Goal: Information Seeking & Learning: Learn about a topic

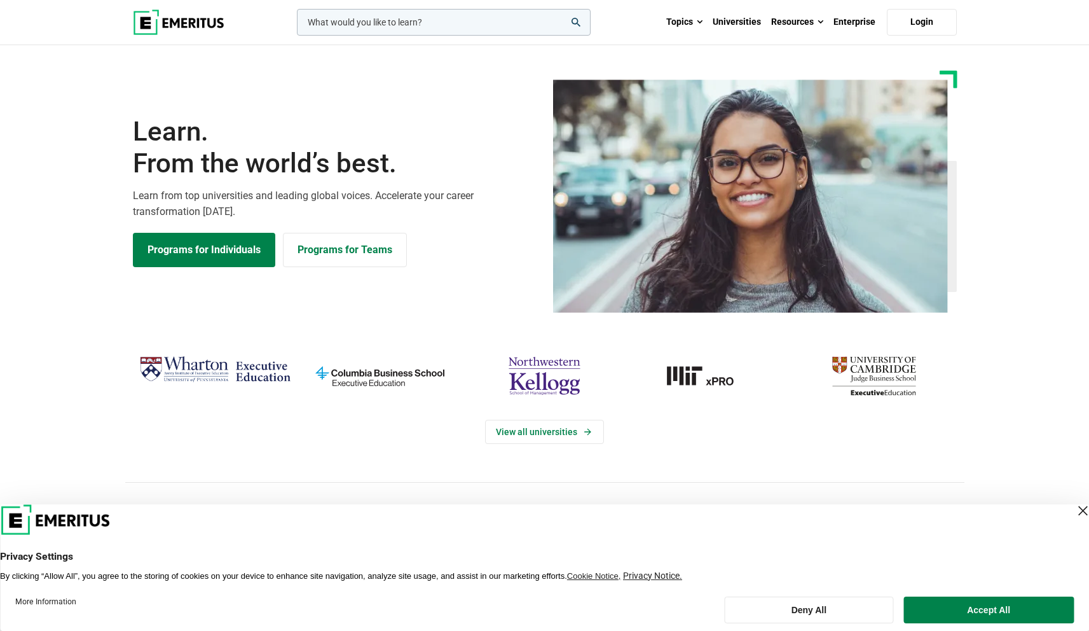
scroll to position [8, 0]
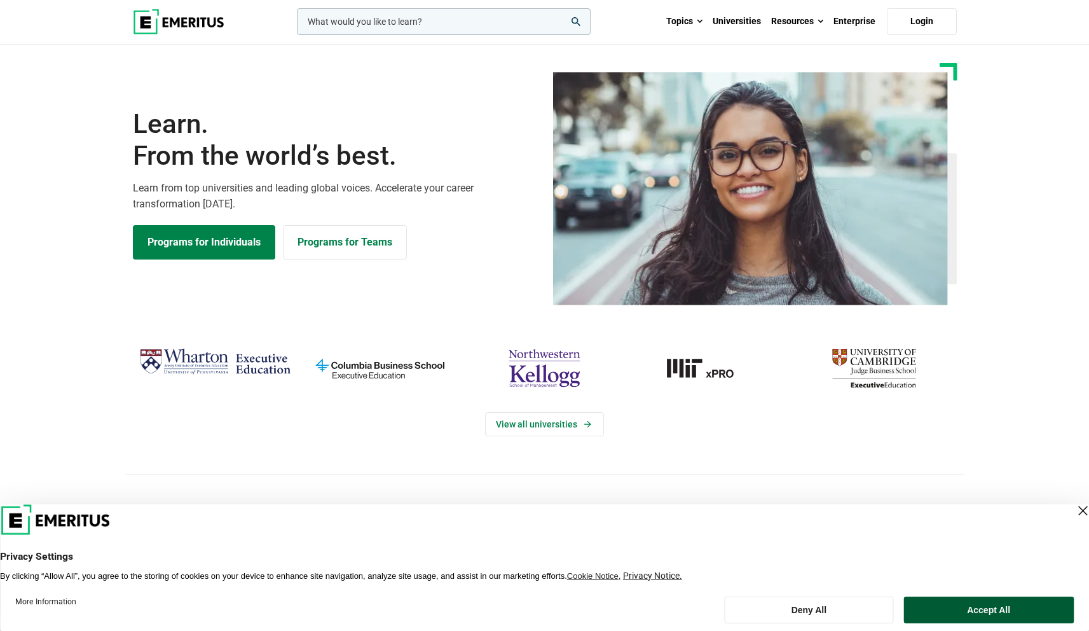
click at [967, 604] on button "Accept All" at bounding box center [989, 610] width 170 height 27
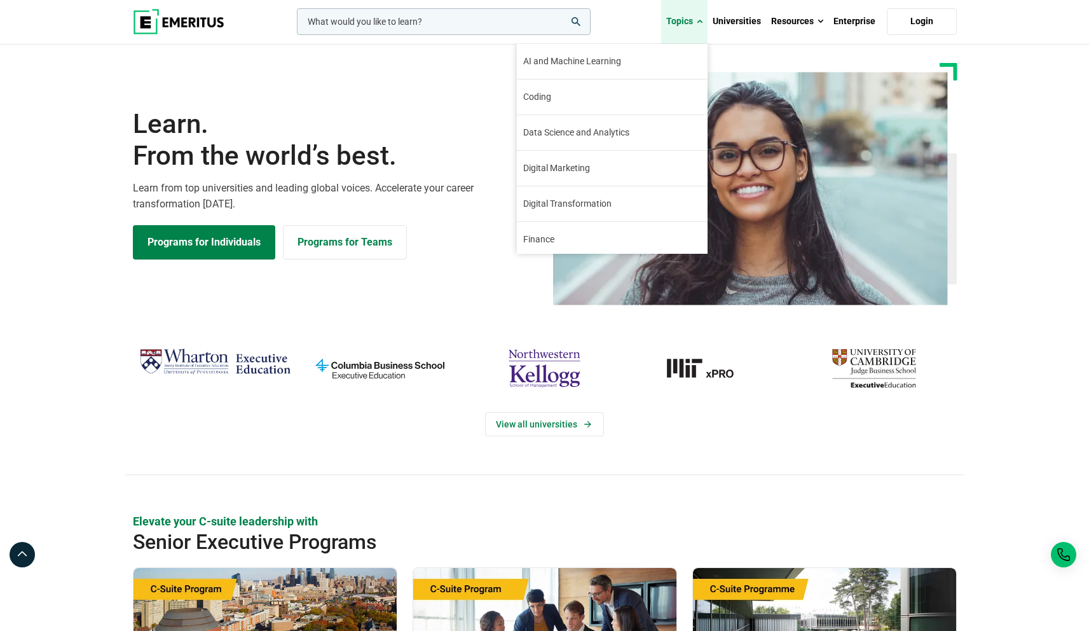
click at [684, 20] on link "Topics" at bounding box center [684, 21] width 46 height 45
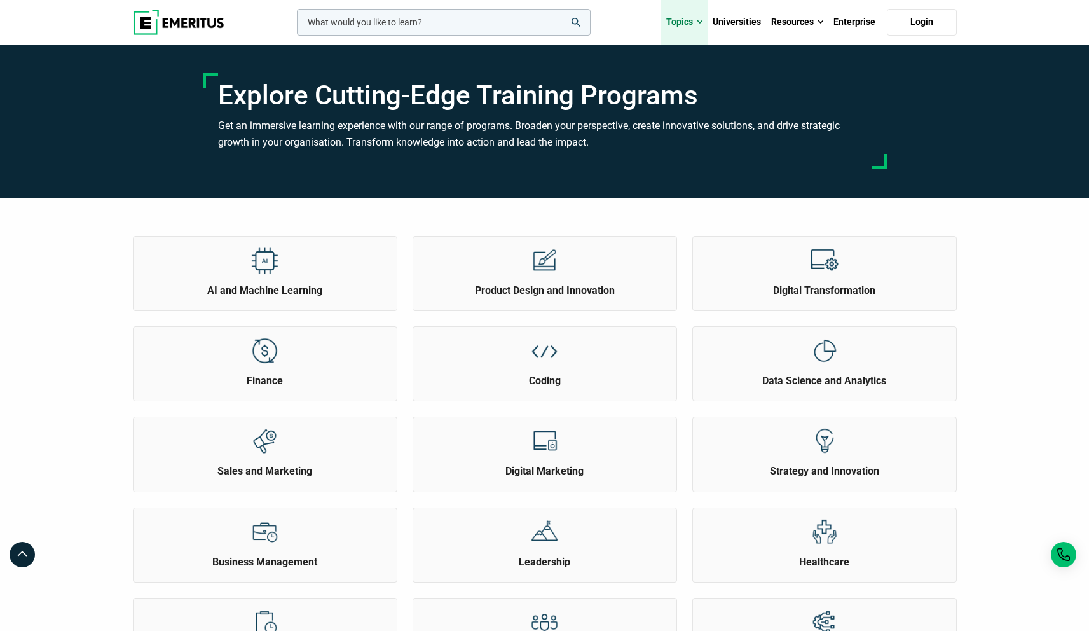
click at [677, 22] on link "Topics" at bounding box center [684, 22] width 46 height 45
click at [272, 271] on img at bounding box center [265, 260] width 29 height 29
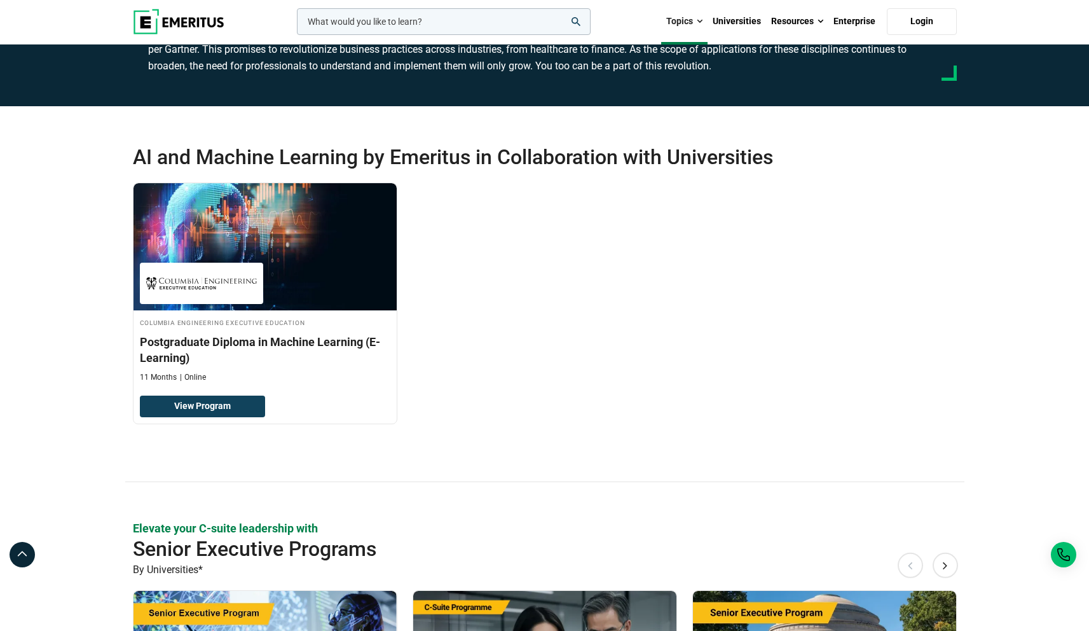
scroll to position [195, 0]
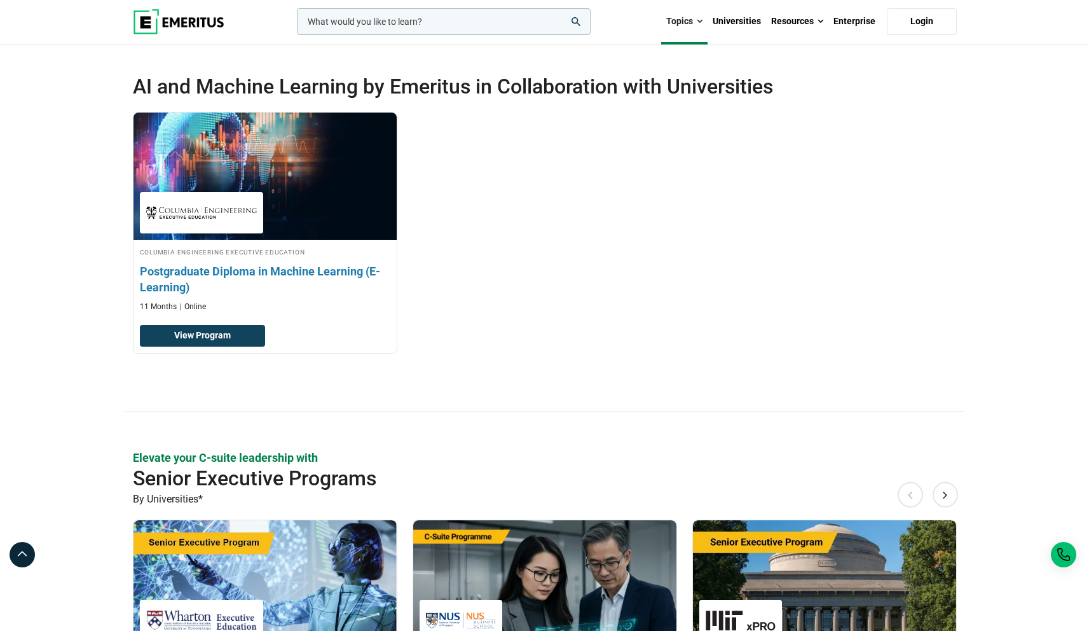
click at [251, 272] on h3 "Postgraduate Diploma in Machine Learning (E-Learning)" at bounding box center [265, 279] width 251 height 32
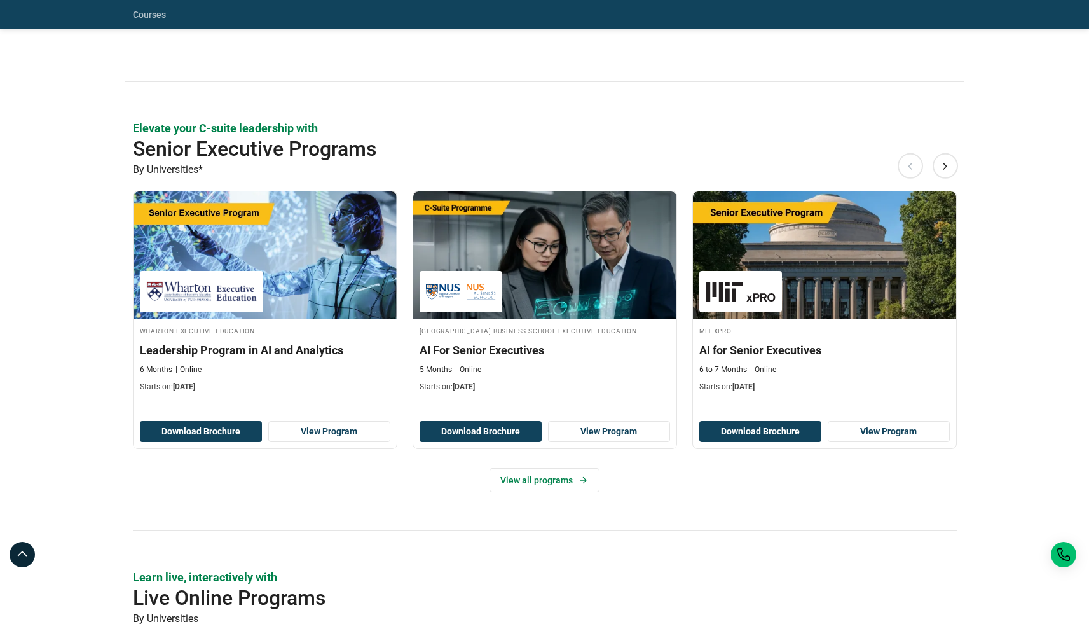
scroll to position [534, 0]
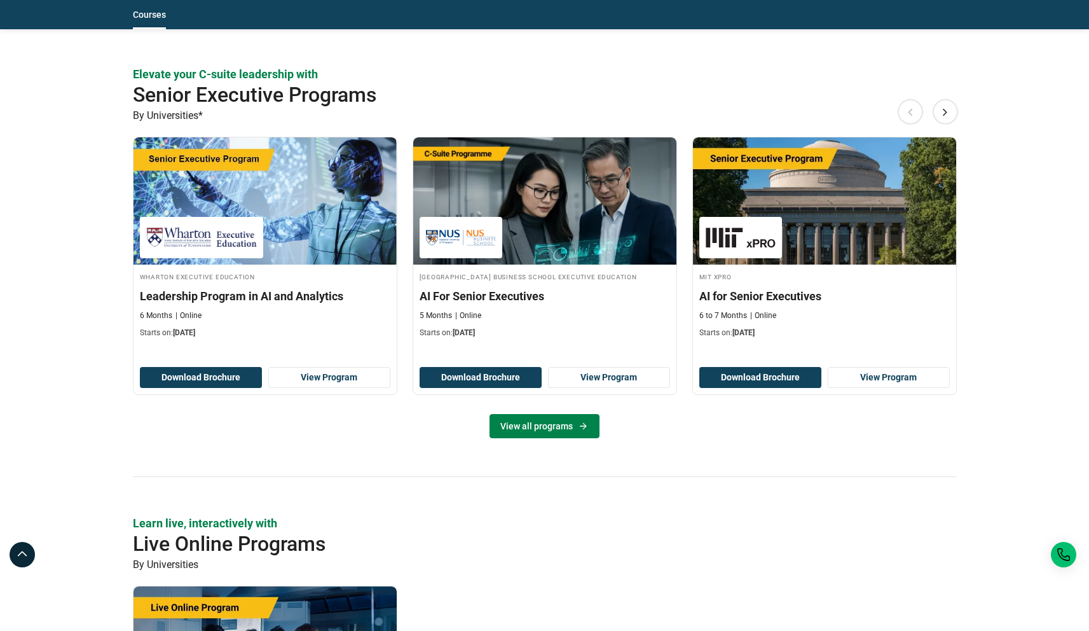
click at [532, 427] on link "View all programs" at bounding box center [545, 426] width 110 height 24
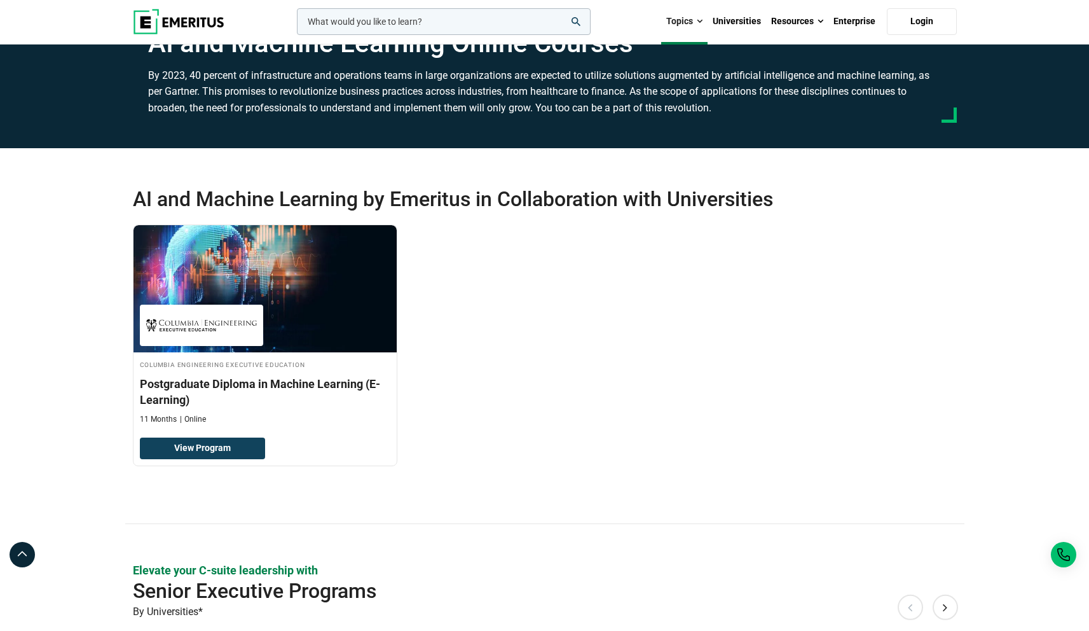
scroll to position [60, 0]
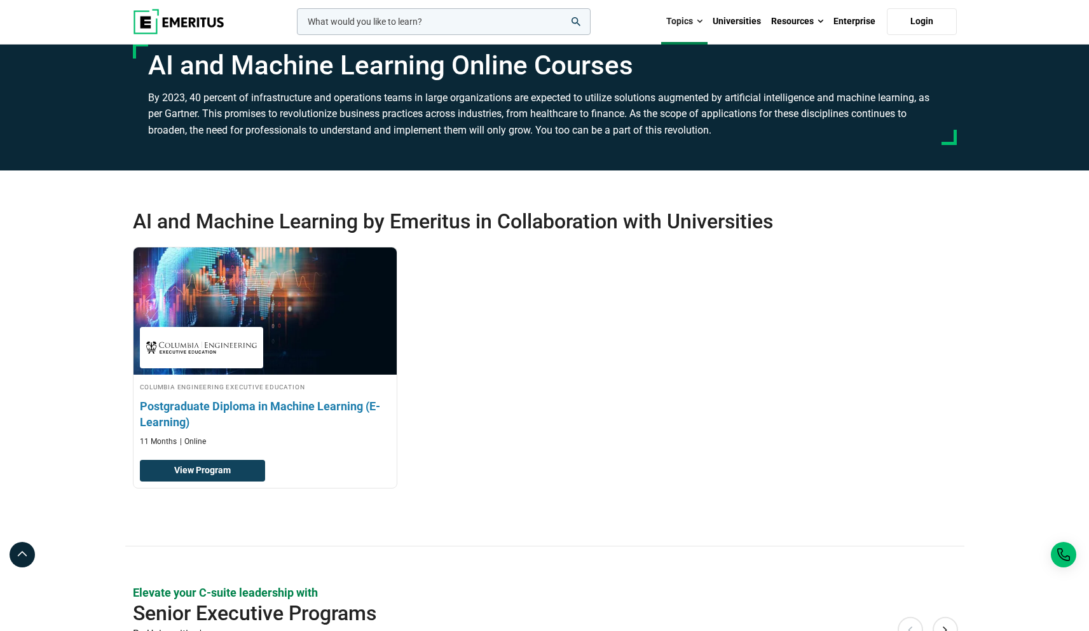
click at [265, 407] on h3 "Postgraduate Diploma in Machine Learning (E-Learning)" at bounding box center [265, 414] width 251 height 32
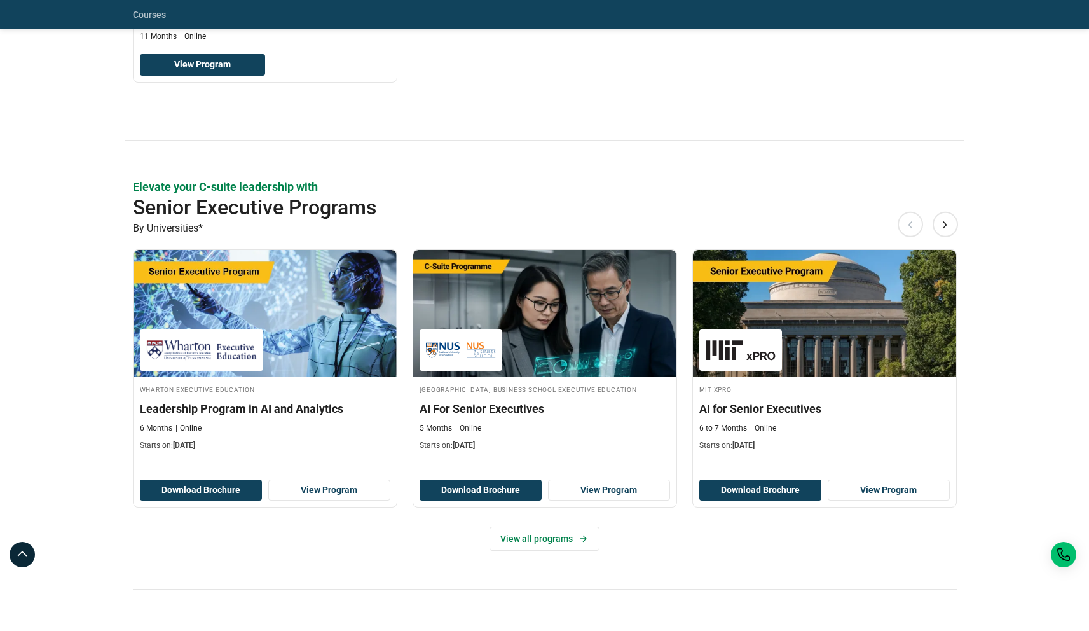
scroll to position [492, 0]
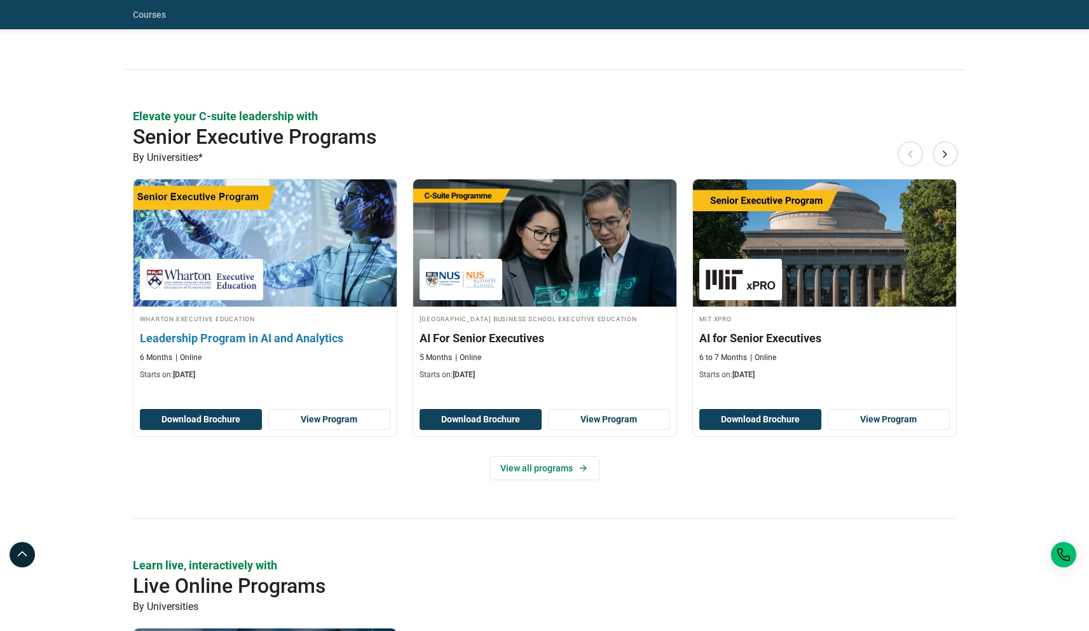
click at [274, 339] on h3 "Leadership Program in AI and Analytics" at bounding box center [265, 338] width 251 height 16
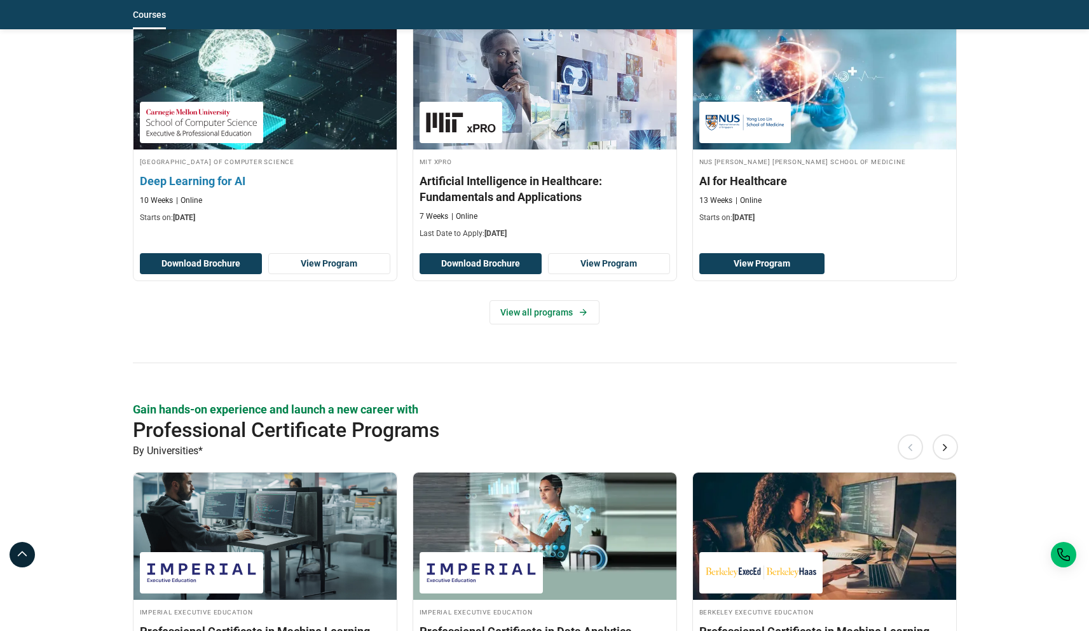
scroll to position [1593, 0]
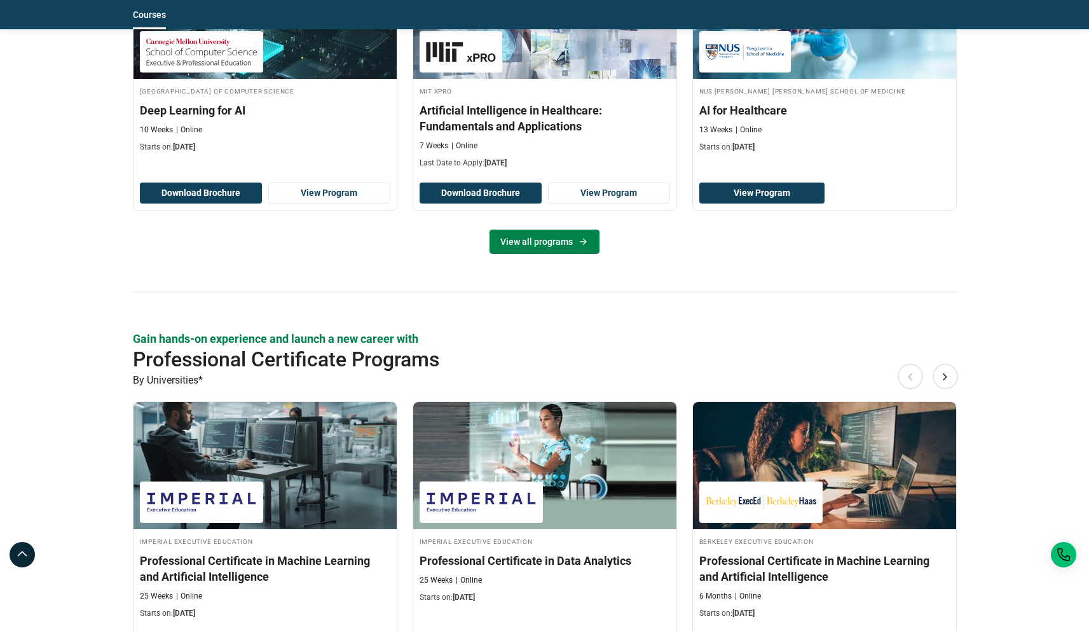
click at [539, 243] on link "View all programs" at bounding box center [545, 242] width 110 height 24
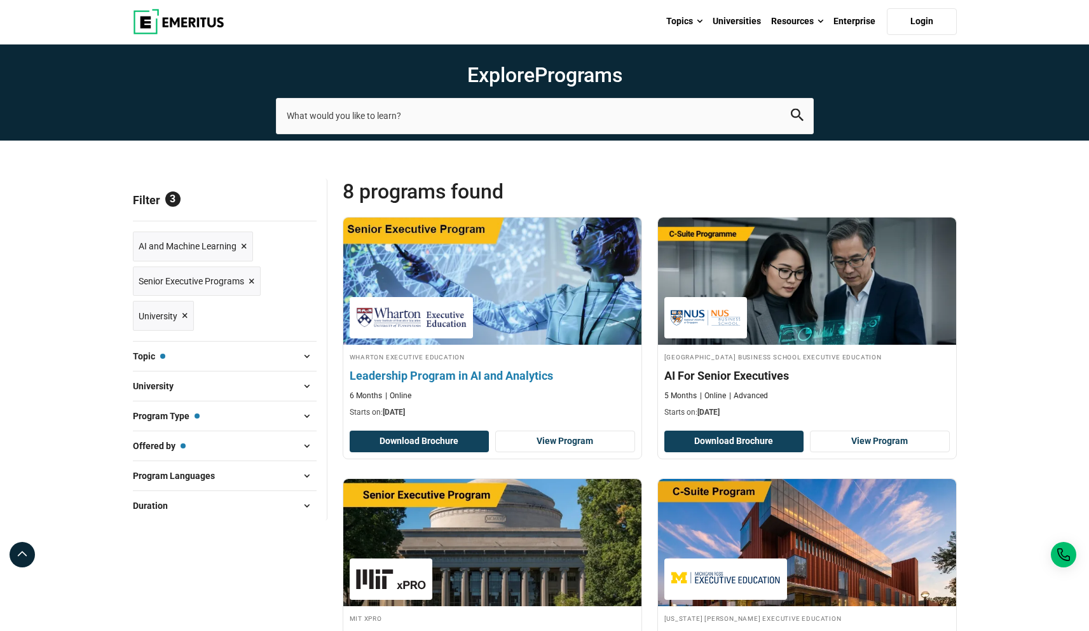
scroll to position [163, 0]
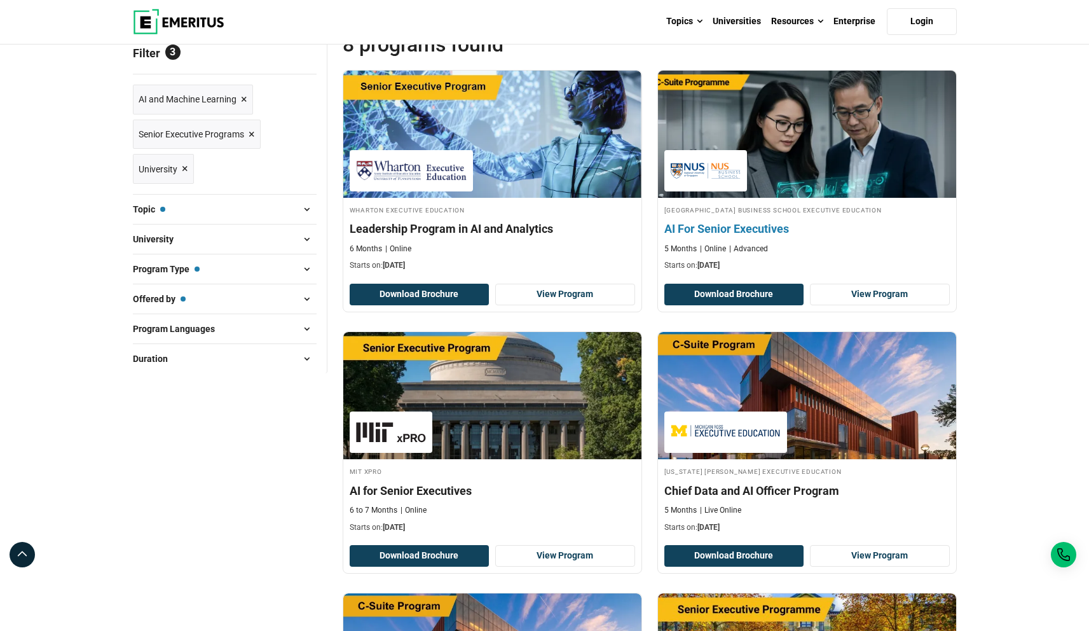
click at [723, 228] on h4 "AI For Senior Executives" at bounding box center [808, 229] width 286 height 16
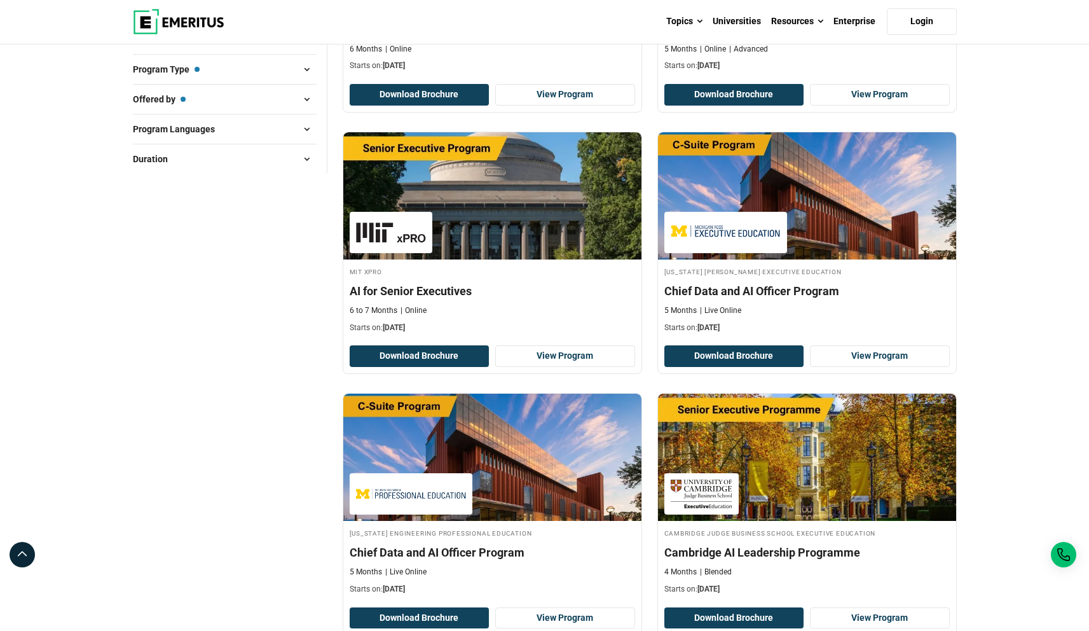
scroll to position [2, 0]
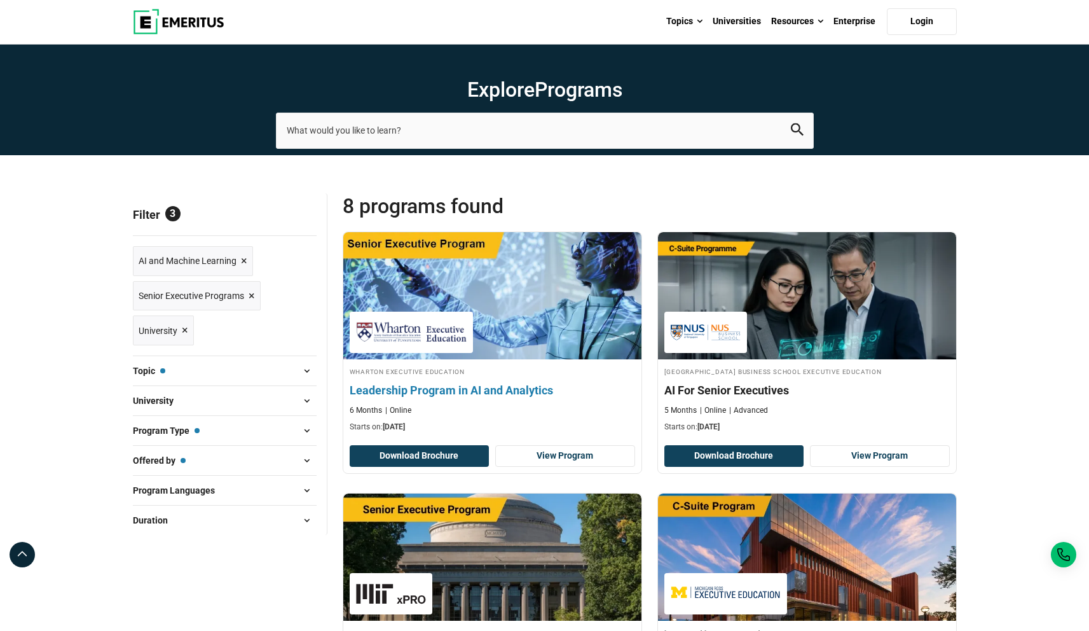
click at [483, 387] on h4 "Leadership Program in AI and Analytics" at bounding box center [493, 390] width 286 height 16
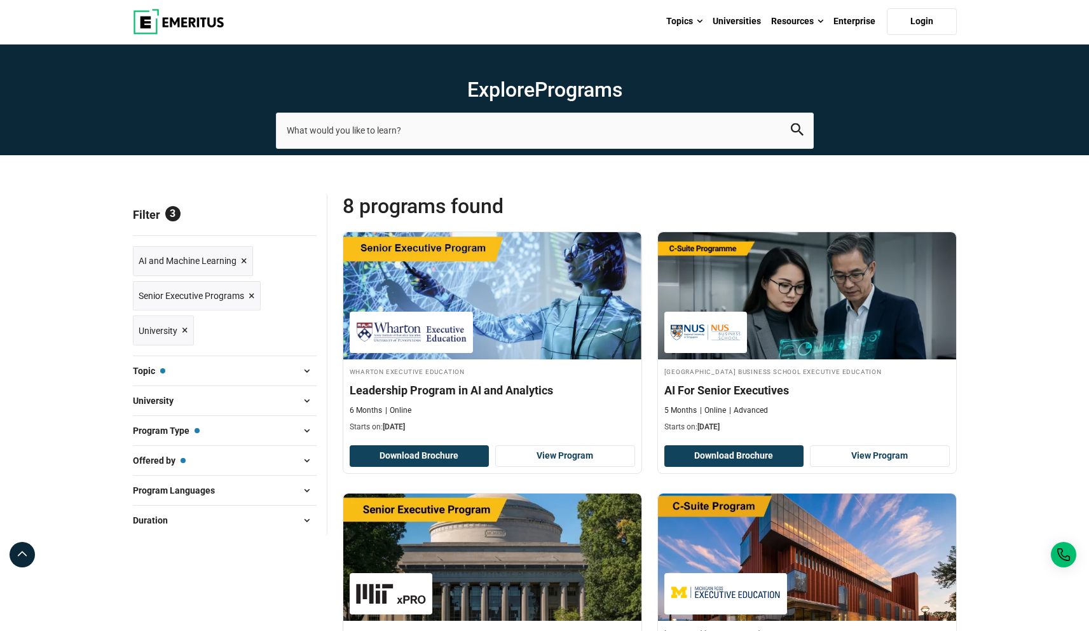
scroll to position [0, 0]
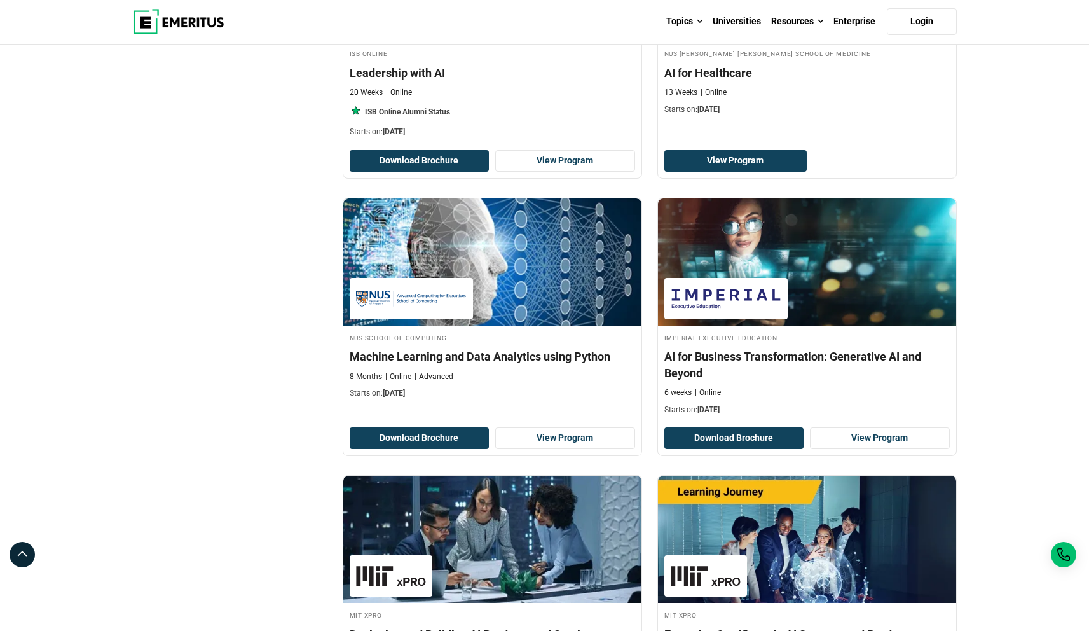
scroll to position [722, 0]
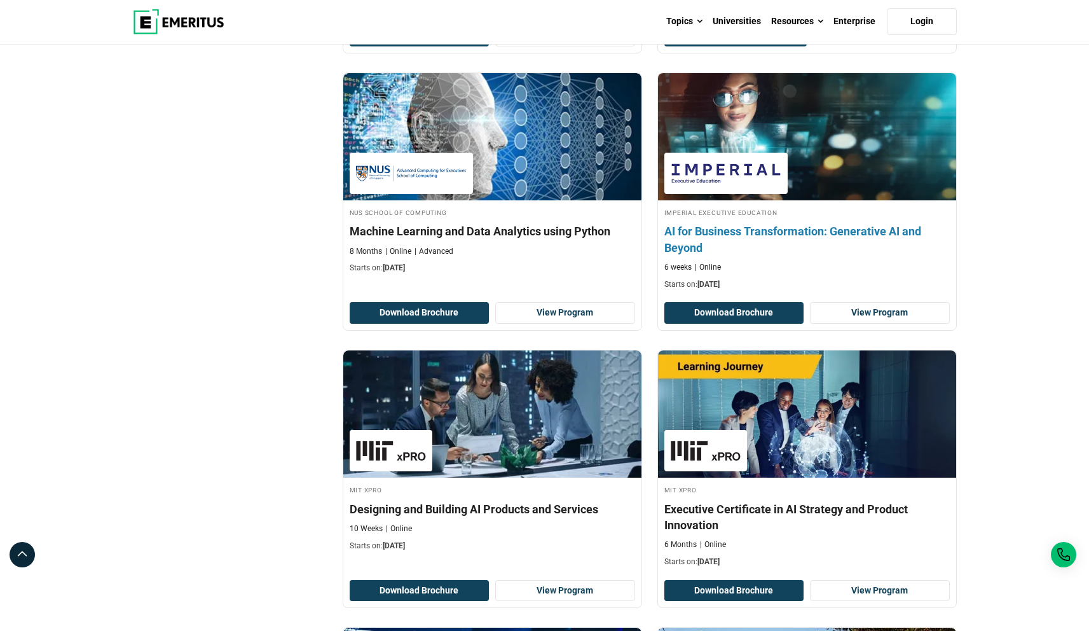
click at [723, 234] on h4 "AI for Business Transformation: Generative AI and Beyond" at bounding box center [808, 239] width 286 height 32
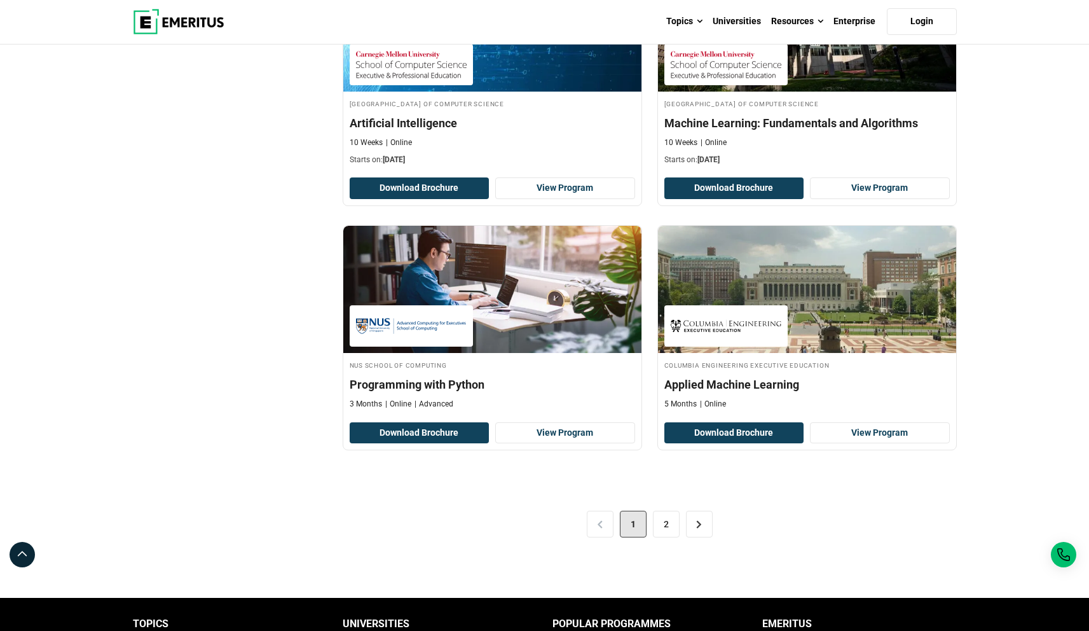
scroll to position [2551, 0]
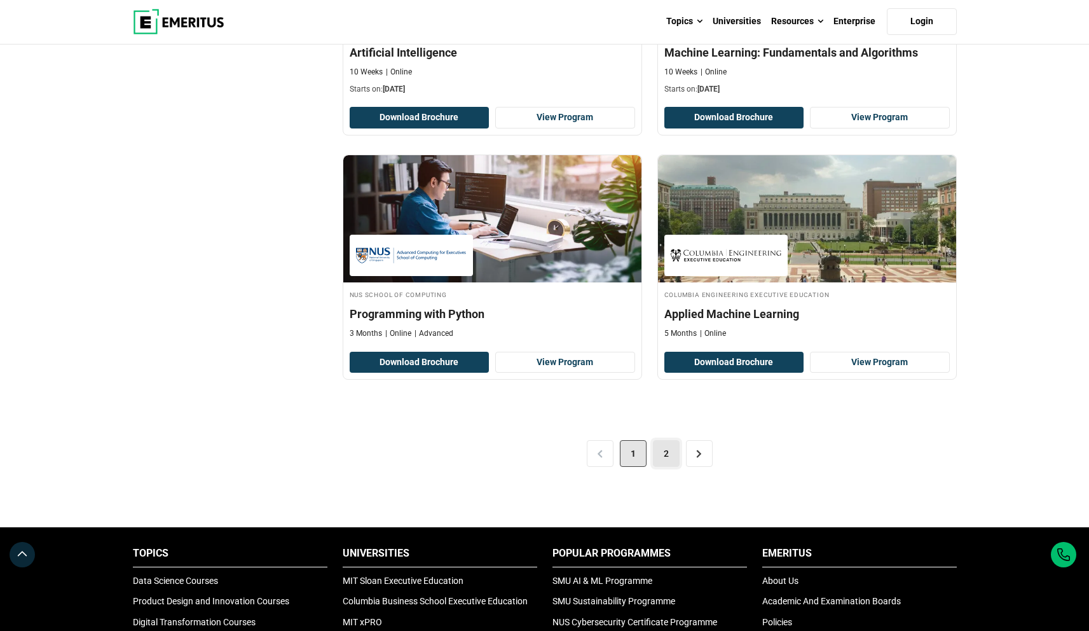
click at [656, 459] on link "2" at bounding box center [666, 453] width 27 height 27
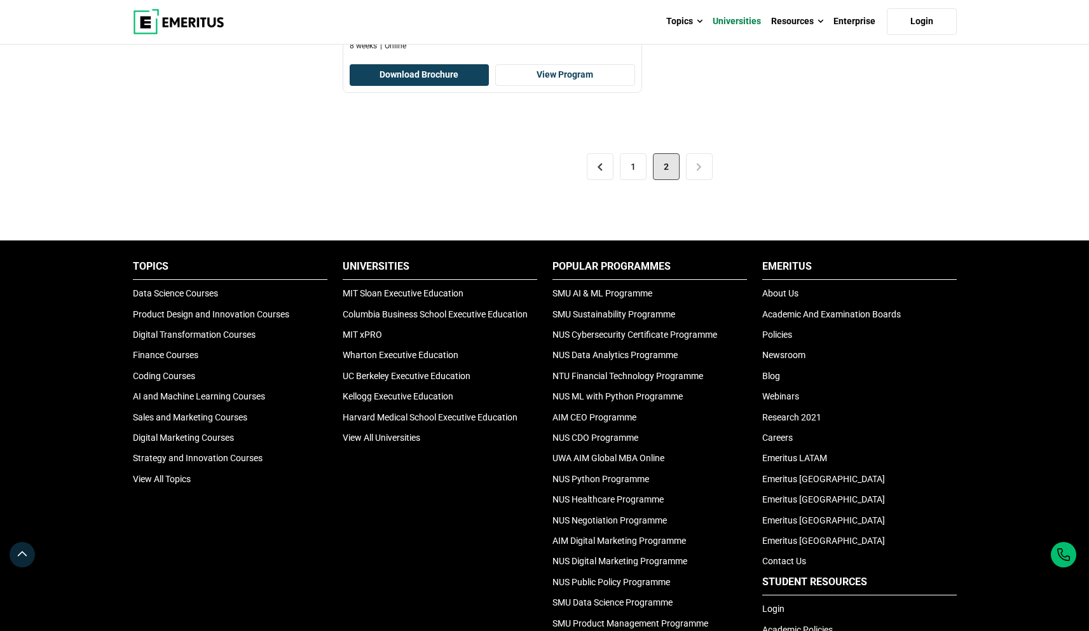
scroll to position [2526, 0]
